Goal: Task Accomplishment & Management: Use online tool/utility

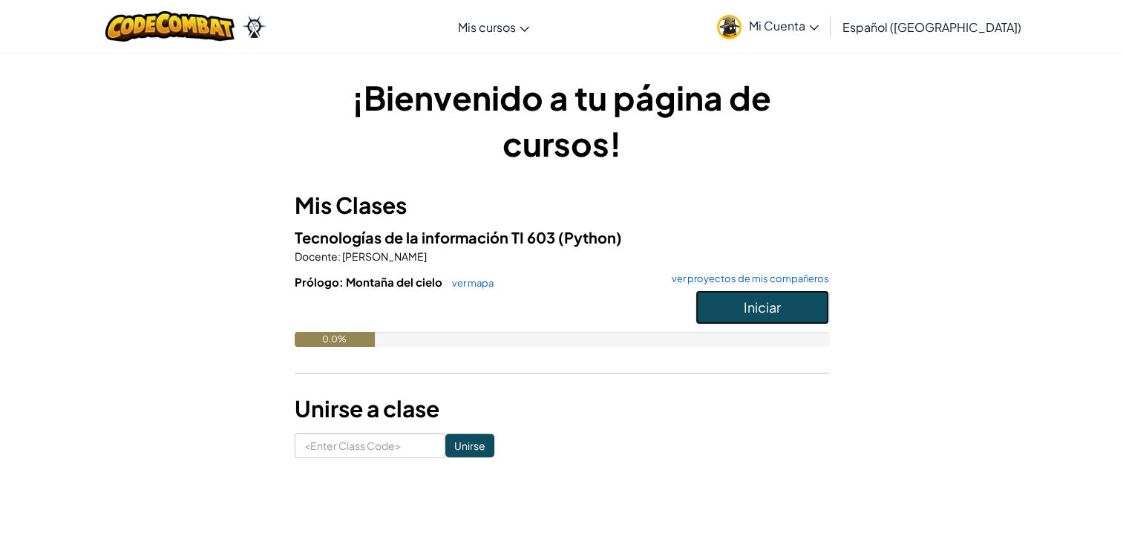
click at [723, 323] on button "Iniciar" at bounding box center [763, 307] width 134 height 34
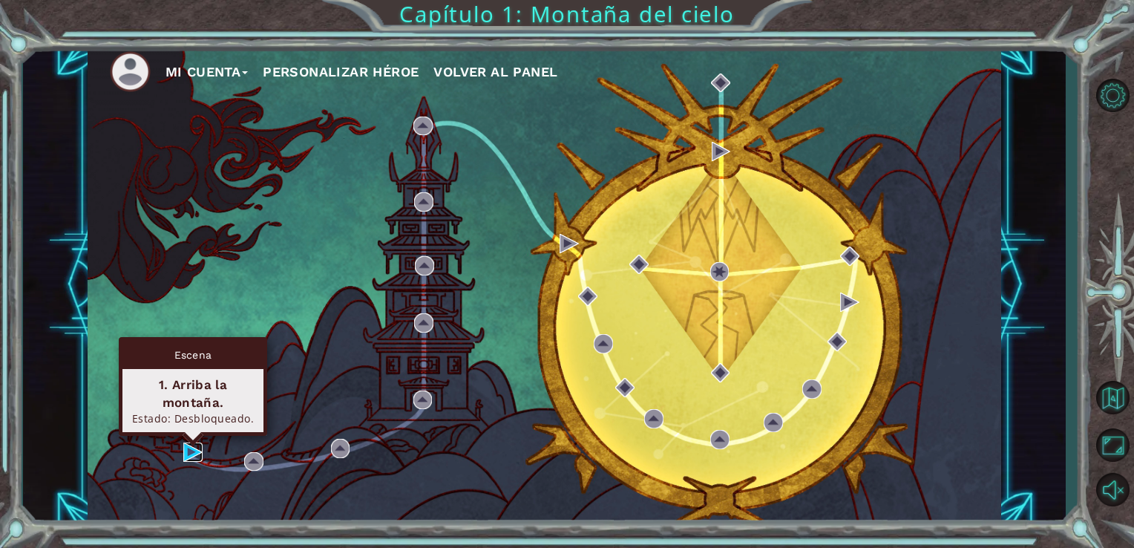
click at [190, 450] on img at bounding box center [192, 451] width 19 height 19
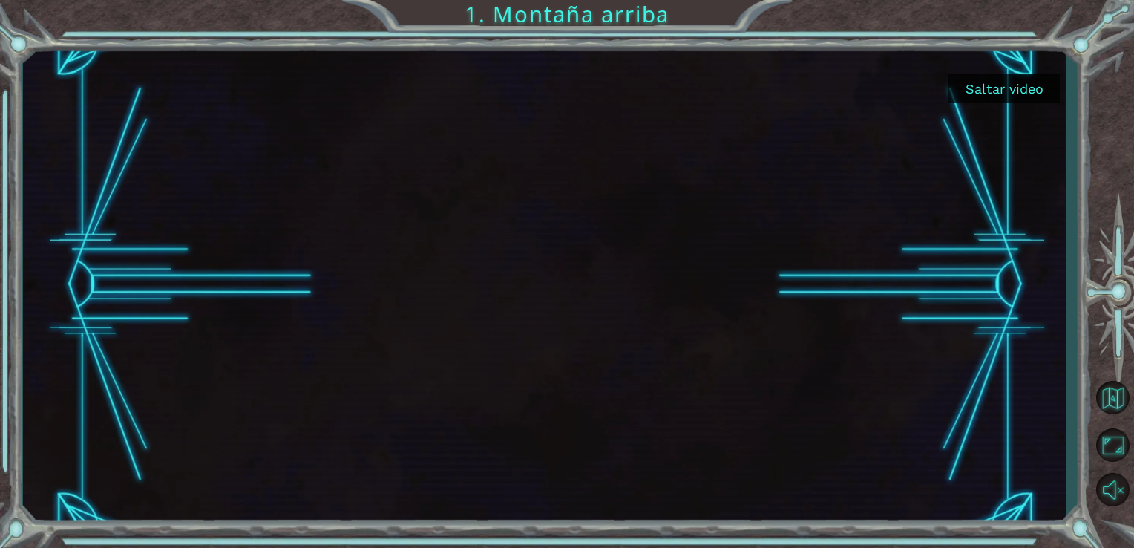
click at [1004, 81] on button "Saltar video" at bounding box center [1004, 88] width 111 height 29
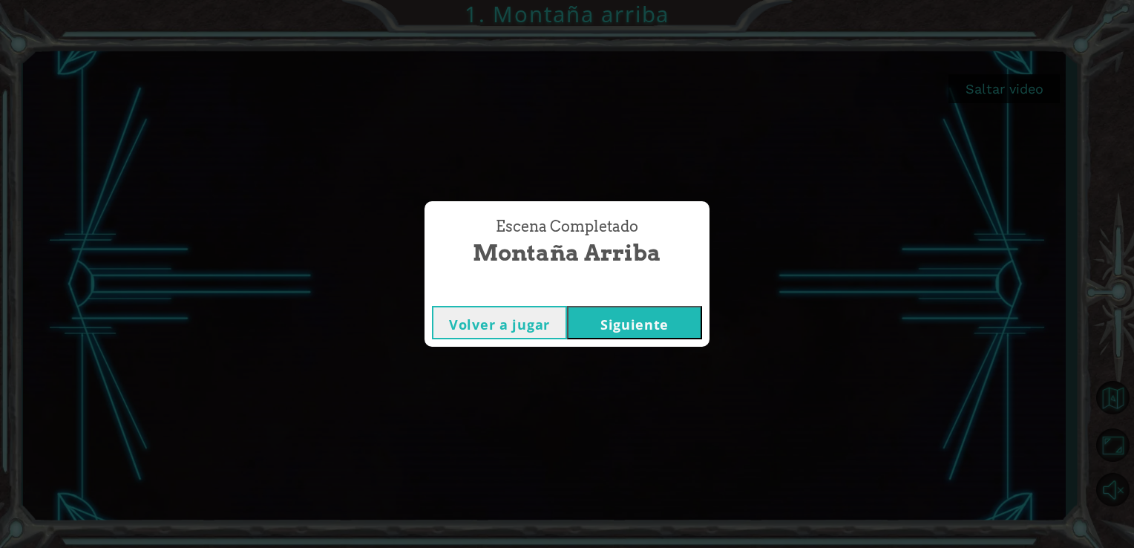
click at [602, 317] on button "Siguiente" at bounding box center [634, 322] width 135 height 33
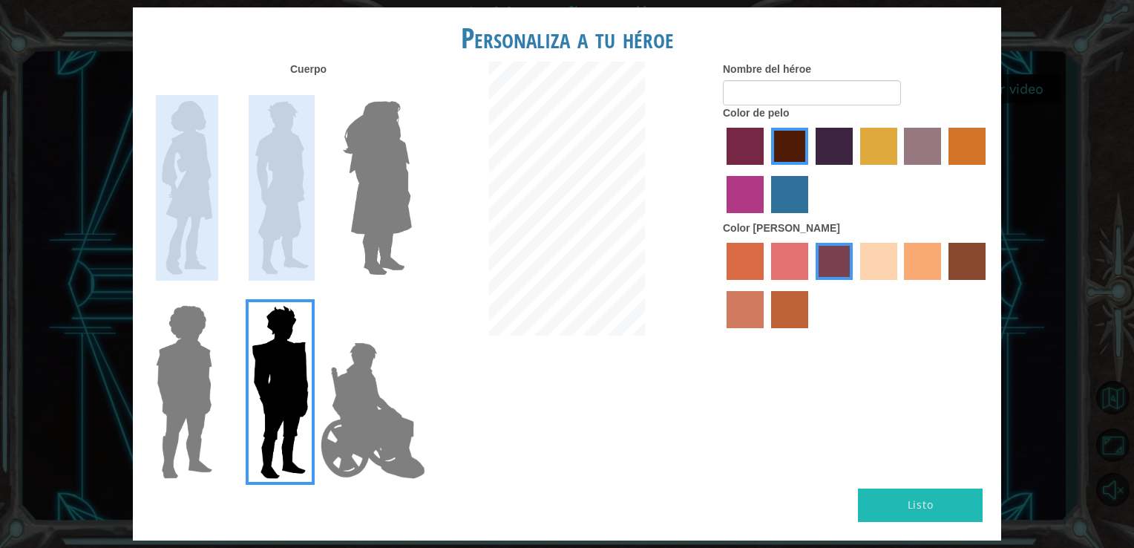
click at [238, 219] on div at bounding box center [278, 284] width 290 height 408
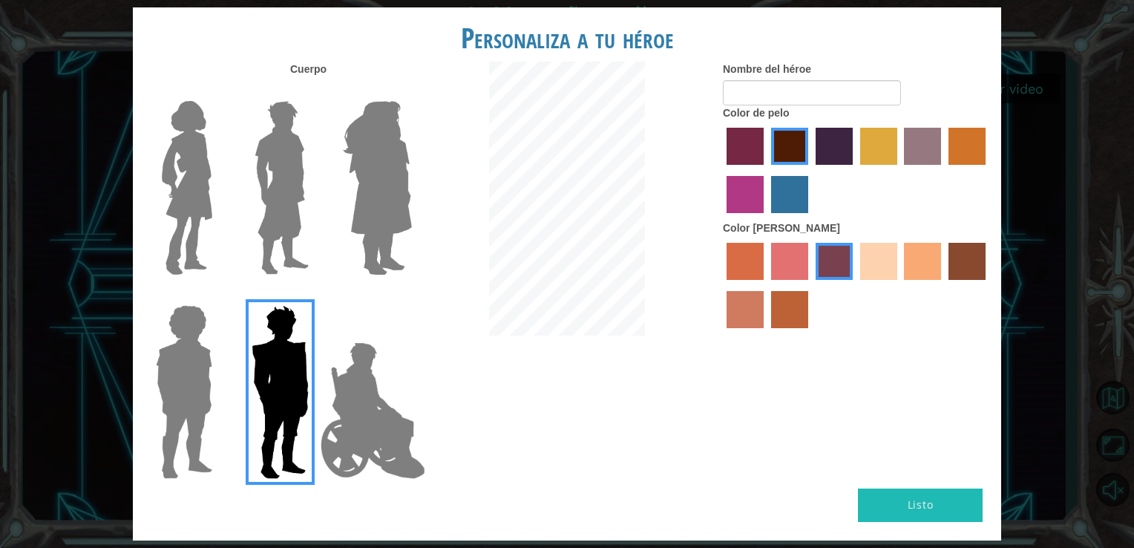
click at [843, 146] on label "hot purple hair color" at bounding box center [834, 146] width 37 height 37
click at [811, 170] on input "hot purple hair color" at bounding box center [811, 170] width 0 height 0
click at [918, 151] on label "bazaar hair color" at bounding box center [922, 146] width 37 height 37
click at [900, 170] on input "bazaar hair color" at bounding box center [900, 170] width 0 height 0
click at [978, 152] on label "gold drop hair color" at bounding box center [967, 146] width 37 height 37
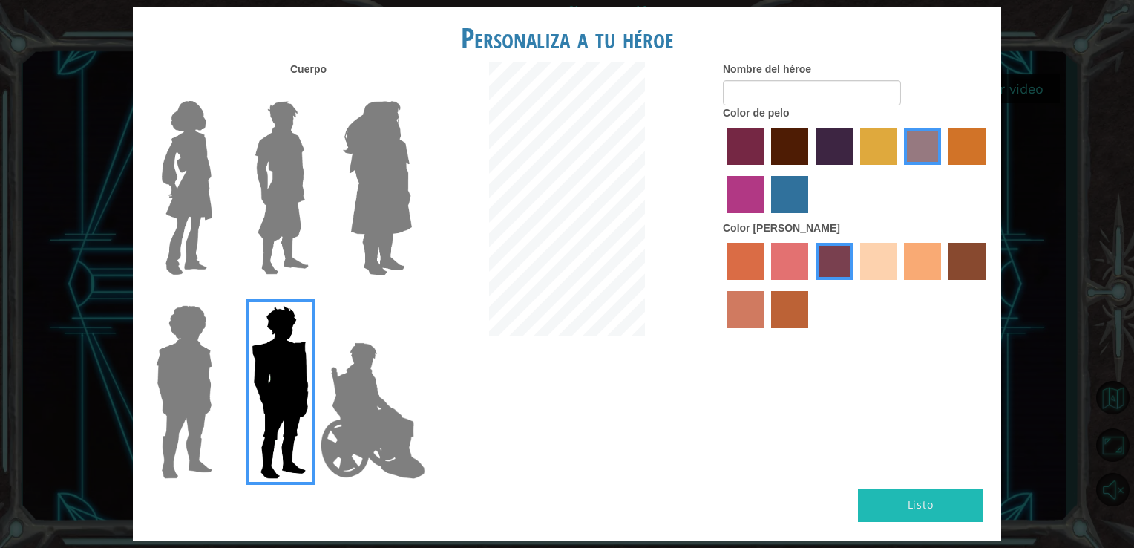
click at [943, 170] on input "gold drop hair color" at bounding box center [943, 170] width 0 height 0
click at [788, 146] on label "maroon hair color" at bounding box center [789, 146] width 37 height 37
click at [766, 170] on input "maroon hair color" at bounding box center [766, 170] width 0 height 0
drag, startPoint x: 922, startPoint y: 263, endPoint x: 912, endPoint y: 256, distance: 12.4
click at [918, 261] on label "tacao skin color" at bounding box center [922, 261] width 37 height 37
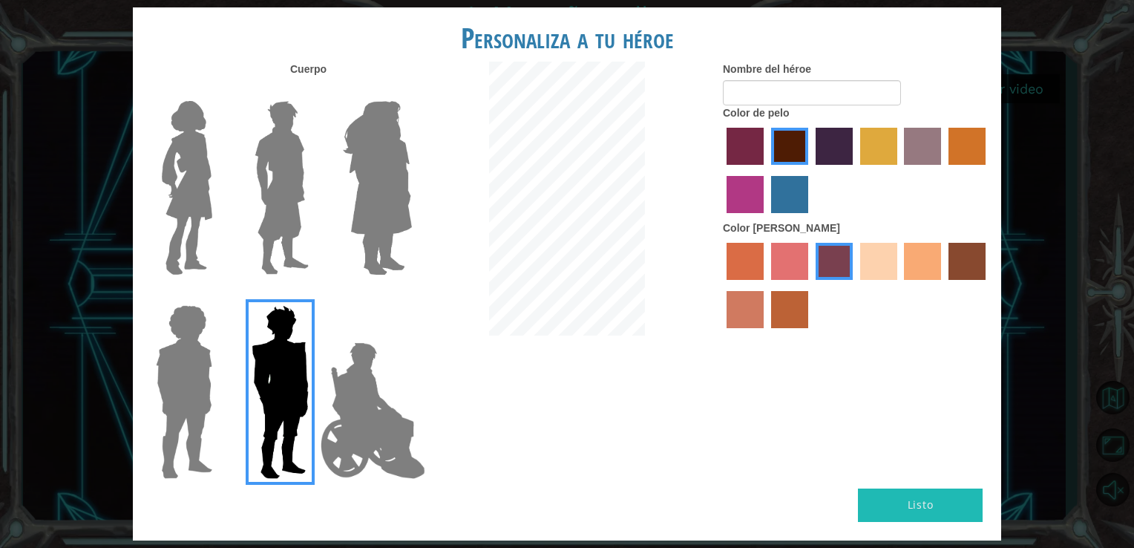
click at [900, 285] on input "tacao skin color" at bounding box center [900, 285] width 0 height 0
click at [781, 313] on label "smoke tree skin color" at bounding box center [789, 309] width 37 height 37
click at [766, 333] on input "smoke tree skin color" at bounding box center [766, 333] width 0 height 0
click at [744, 272] on label "sorbus skin color" at bounding box center [745, 261] width 37 height 37
click at [722, 285] on input "sorbus skin color" at bounding box center [722, 285] width 0 height 0
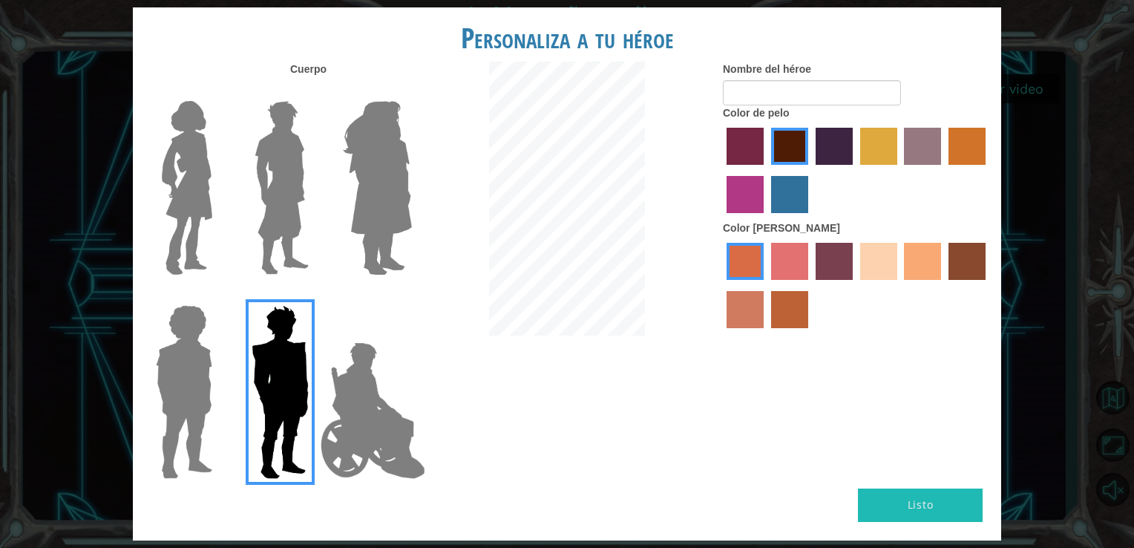
click at [980, 263] on label "karma skin color" at bounding box center [967, 261] width 37 height 37
click at [943, 285] on input "karma skin color" at bounding box center [943, 285] width 0 height 0
drag, startPoint x: 784, startPoint y: 302, endPoint x: 777, endPoint y: 298, distance: 7.6
click at [780, 299] on label "smoke tree skin color" at bounding box center [789, 309] width 37 height 37
click at [766, 333] on input "smoke tree skin color" at bounding box center [766, 333] width 0 height 0
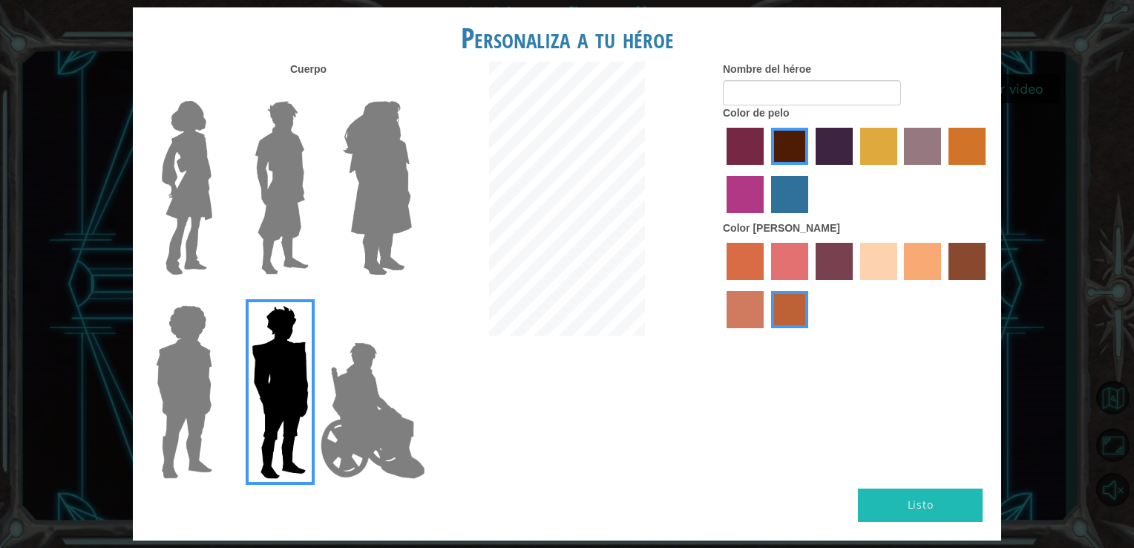
click at [727, 310] on label "burning sand skin color" at bounding box center [745, 309] width 37 height 37
click at [988, 285] on input "burning sand skin color" at bounding box center [988, 285] width 0 height 0
click at [892, 263] on label "sandy beach skin color" at bounding box center [878, 261] width 37 height 37
click at [855, 285] on input "sandy beach skin color" at bounding box center [855, 285] width 0 height 0
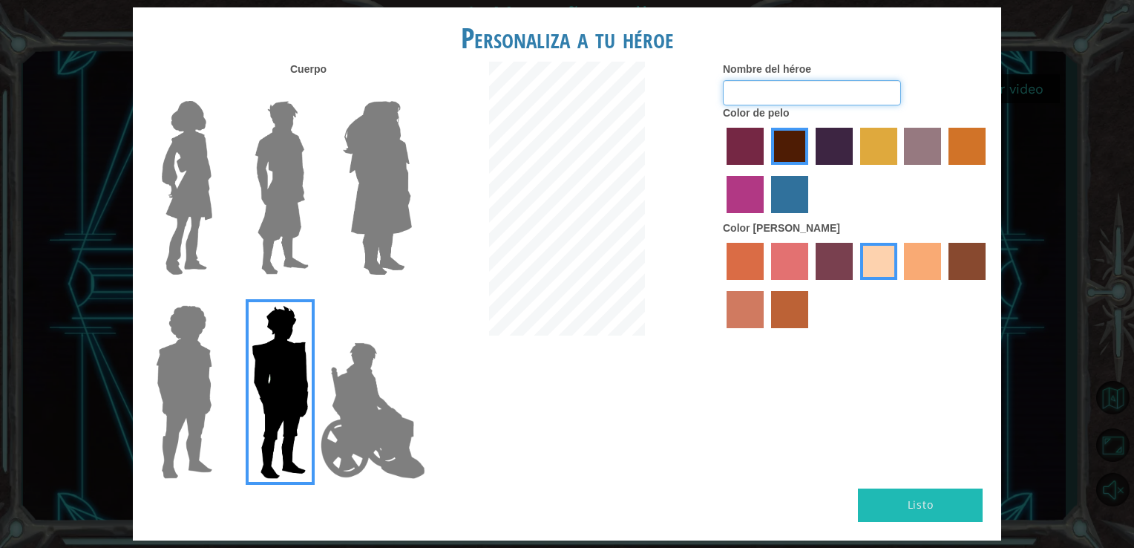
click at [733, 94] on input "Nombre del héroe" at bounding box center [812, 92] width 178 height 25
type input "s"
click at [377, 411] on img at bounding box center [373, 410] width 117 height 148
click at [411, 295] on input "Hero Jamie" at bounding box center [411, 295] width 0 height 0
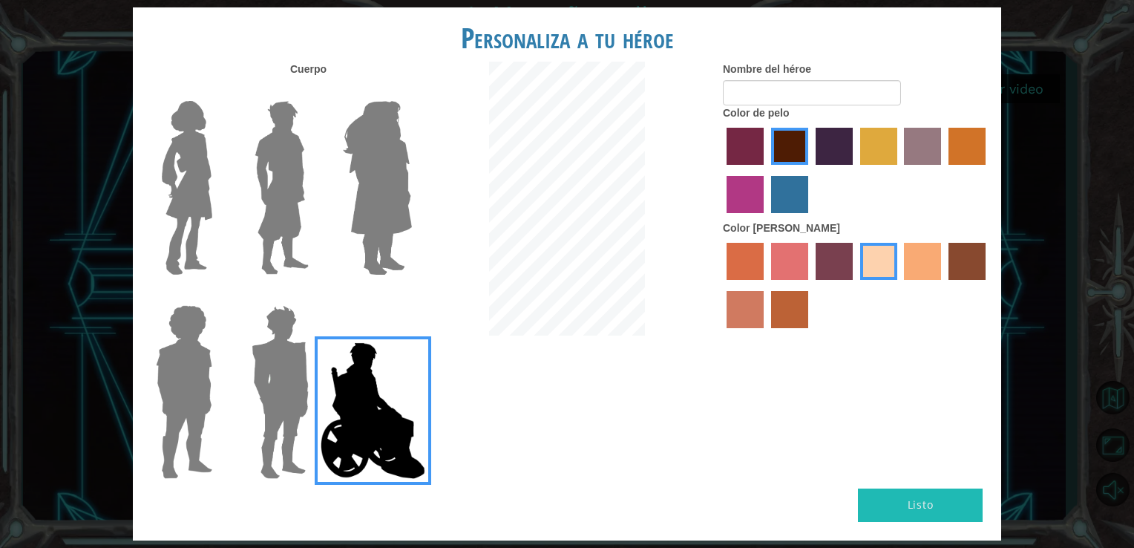
click at [363, 192] on img at bounding box center [377, 188] width 81 height 186
click at [411, 91] on input "Hero Amethyst" at bounding box center [411, 91] width 0 height 0
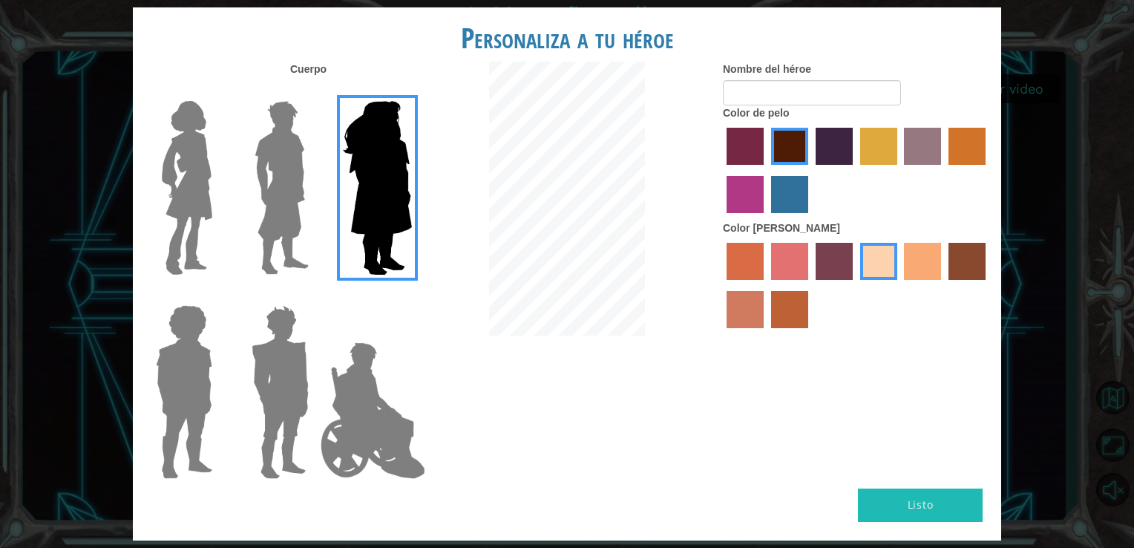
click at [271, 212] on img at bounding box center [282, 188] width 66 height 186
click at [315, 91] on input "Hero Lars" at bounding box center [315, 91] width 0 height 0
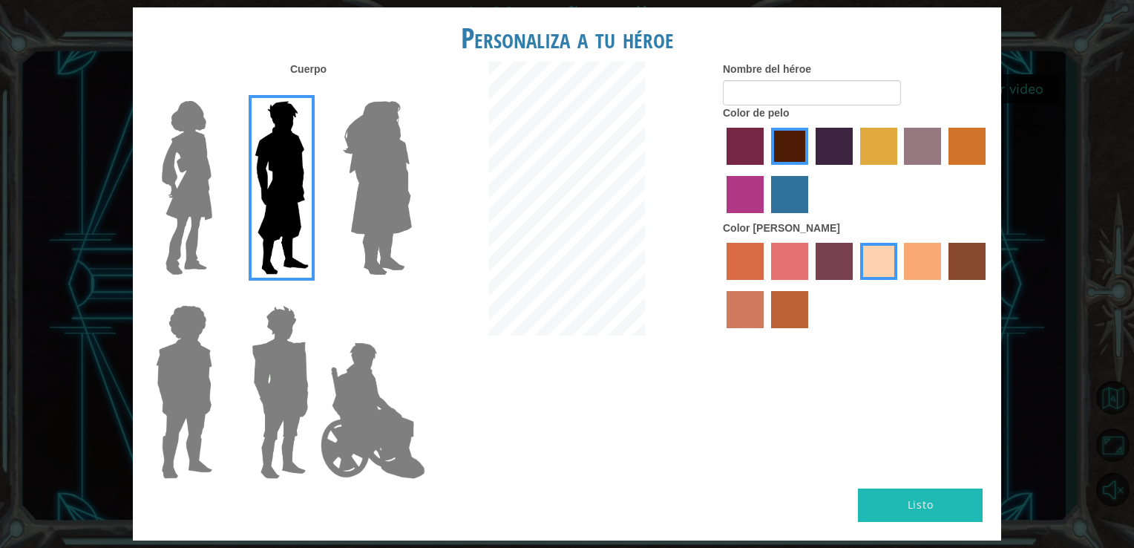
click at [365, 207] on img at bounding box center [377, 188] width 81 height 186
click at [411, 91] on input "Hero Amethyst" at bounding box center [411, 91] width 0 height 0
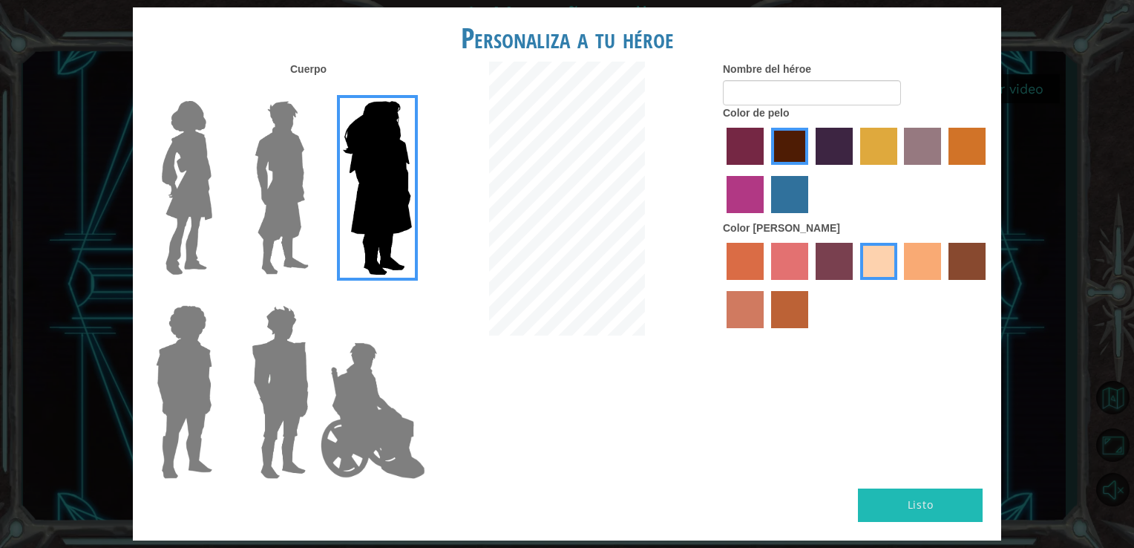
click at [879, 150] on label "tulip tree hair color" at bounding box center [878, 146] width 37 height 37
click at [855, 170] on input "tulip tree hair color" at bounding box center [855, 170] width 0 height 0
click at [953, 143] on label "gold drop hair color" at bounding box center [967, 146] width 37 height 37
click at [943, 170] on input "gold drop hair color" at bounding box center [943, 170] width 0 height 0
click at [915, 152] on label "bazaar hair color" at bounding box center [922, 146] width 37 height 37
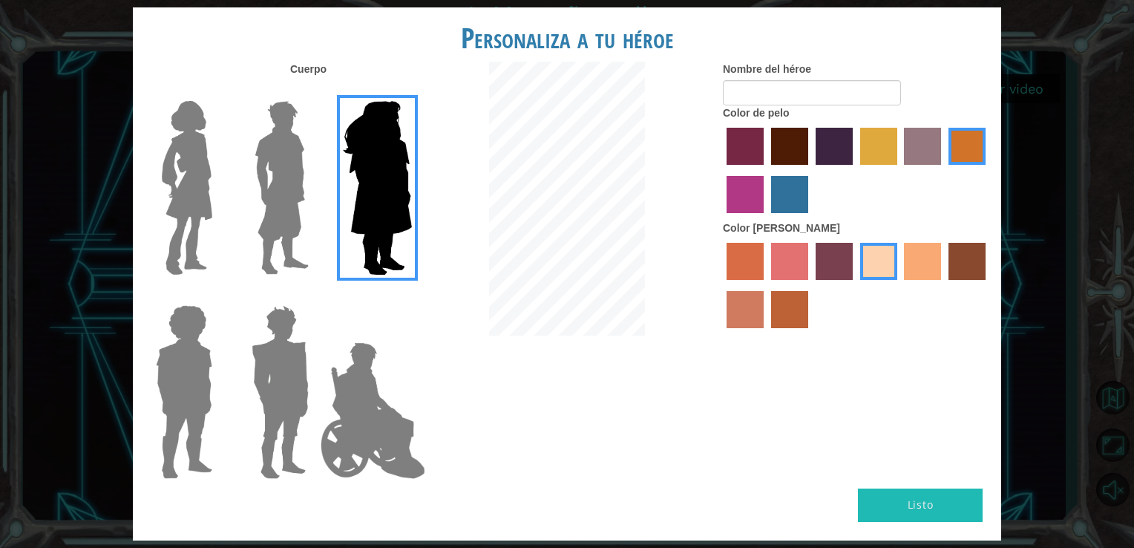
click at [900, 170] on input "bazaar hair color" at bounding box center [900, 170] width 0 height 0
click at [249, 200] on img at bounding box center [282, 188] width 66 height 186
click at [315, 91] on input "Hero Lars" at bounding box center [315, 91] width 0 height 0
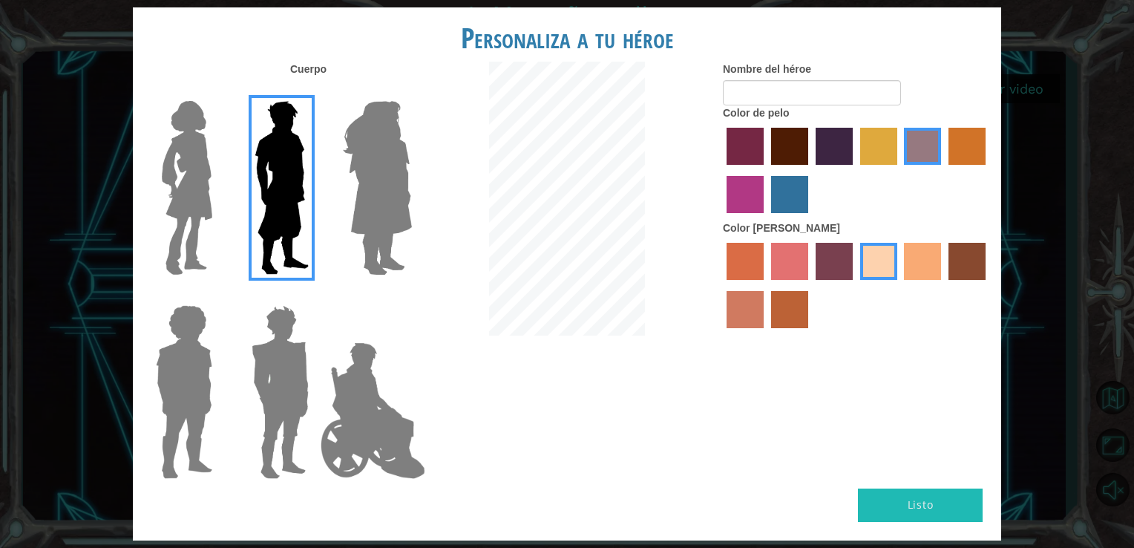
click at [160, 192] on img at bounding box center [187, 188] width 62 height 186
click at [218, 91] on input "Hero Connie" at bounding box center [218, 91] width 0 height 0
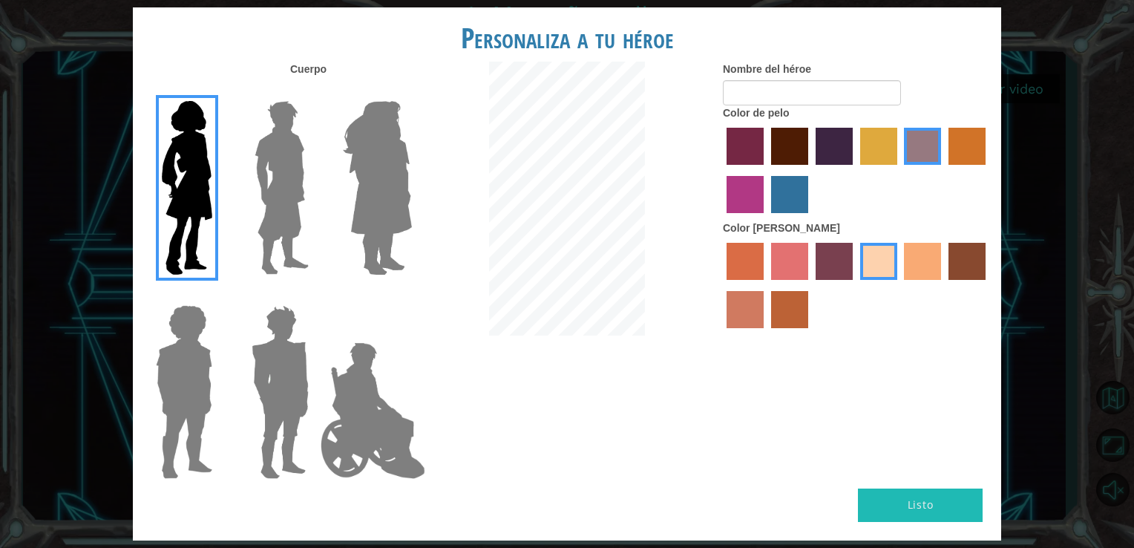
click at [272, 207] on img at bounding box center [282, 188] width 66 height 186
click at [315, 91] on input "Hero Lars" at bounding box center [315, 91] width 0 height 0
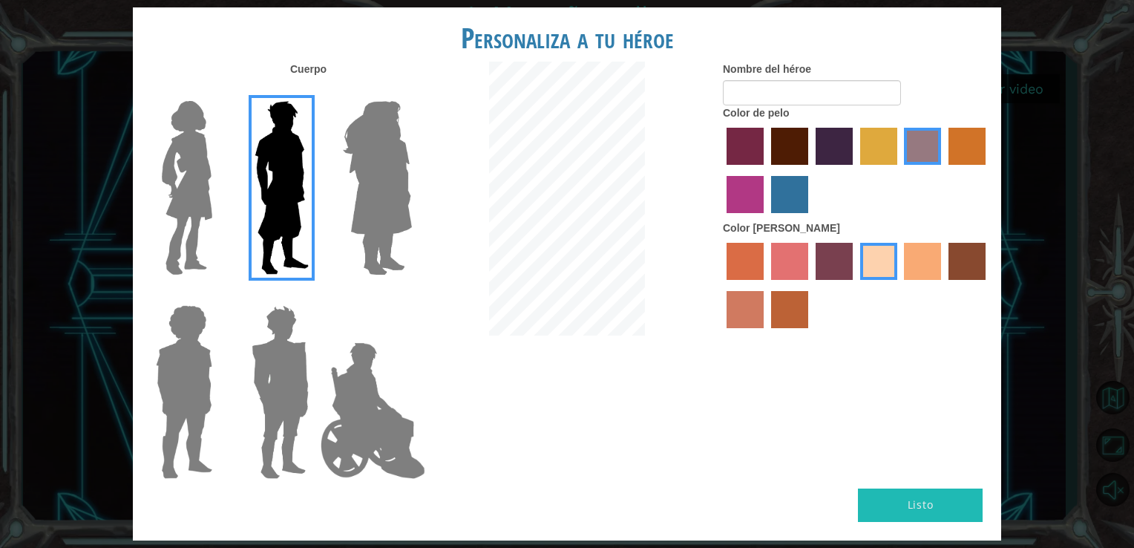
click at [790, 140] on label "maroon hair color" at bounding box center [789, 146] width 37 height 37
click at [766, 170] on input "maroon hair color" at bounding box center [766, 170] width 0 height 0
click at [915, 278] on label "tacao skin color" at bounding box center [922, 261] width 37 height 37
click at [900, 285] on input "tacao skin color" at bounding box center [900, 285] width 0 height 0
click at [753, 298] on label "burning sand skin color" at bounding box center [745, 309] width 37 height 37
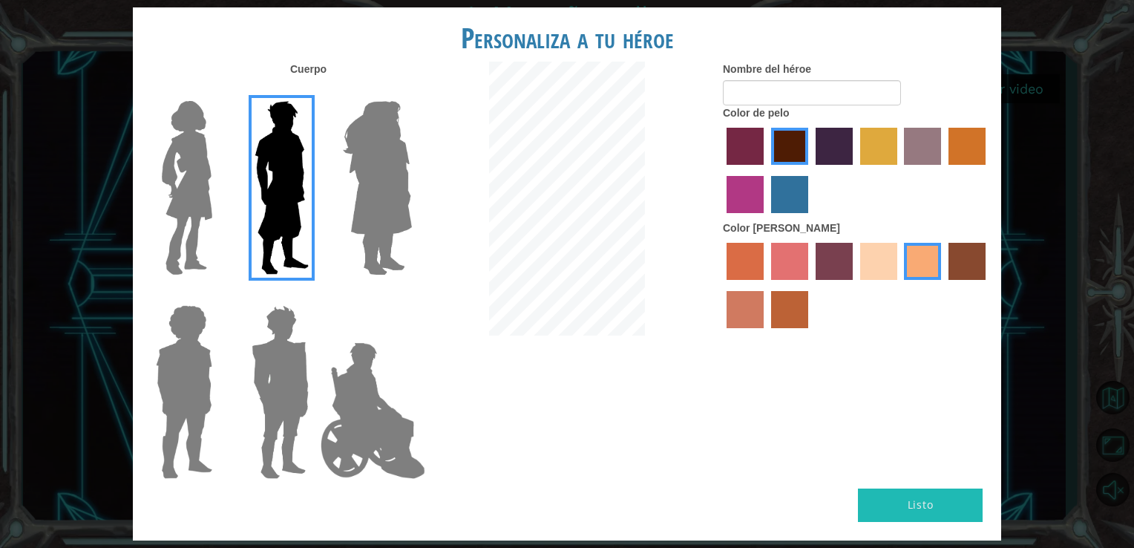
click at [988, 285] on input "burning sand skin color" at bounding box center [988, 285] width 0 height 0
click at [819, 258] on label "tosca skin color" at bounding box center [834, 261] width 37 height 37
click at [811, 285] on input "tosca skin color" at bounding box center [811, 285] width 0 height 0
click at [783, 270] on label "froly skin color" at bounding box center [789, 261] width 37 height 37
click at [766, 285] on input "froly skin color" at bounding box center [766, 285] width 0 height 0
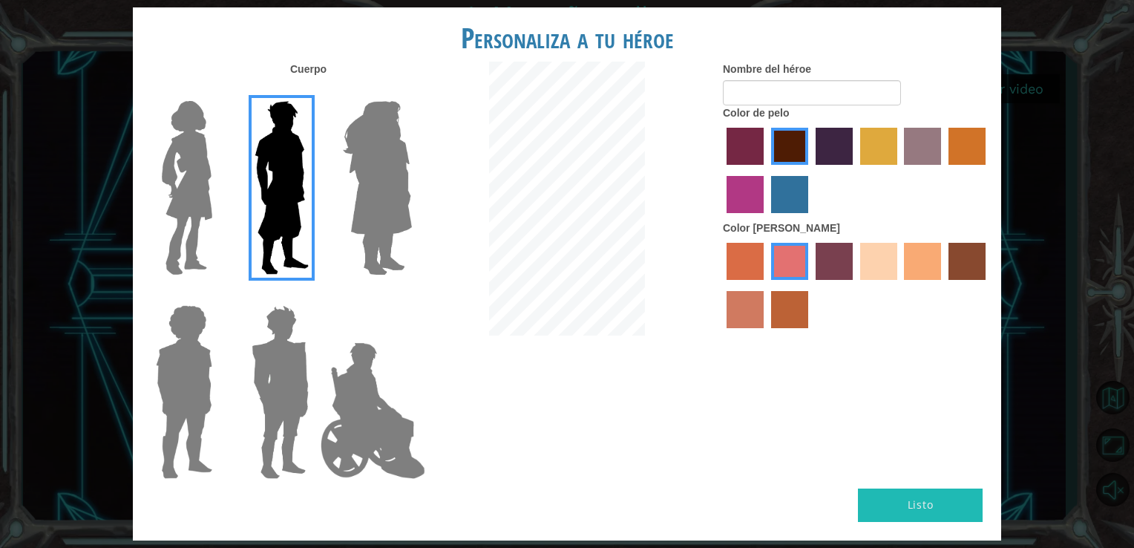
click at [821, 265] on label "tosca skin color" at bounding box center [834, 261] width 37 height 37
click at [811, 285] on input "tosca skin color" at bounding box center [811, 285] width 0 height 0
click at [763, 92] on input "Nombre del héroe" at bounding box center [812, 92] width 178 height 25
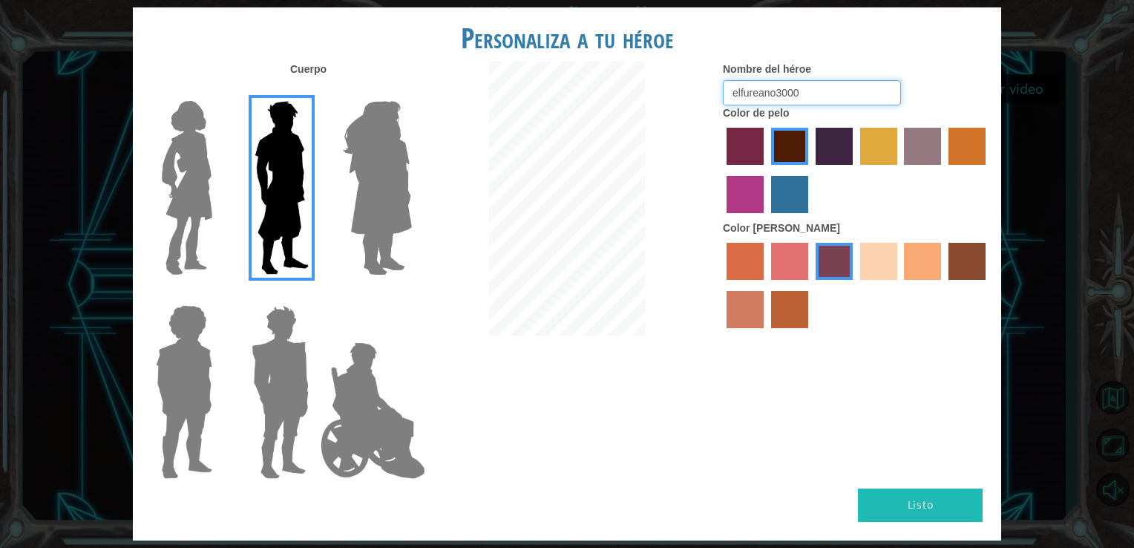
type input "elfureano3000"
